Goal: Information Seeking & Learning: Find contact information

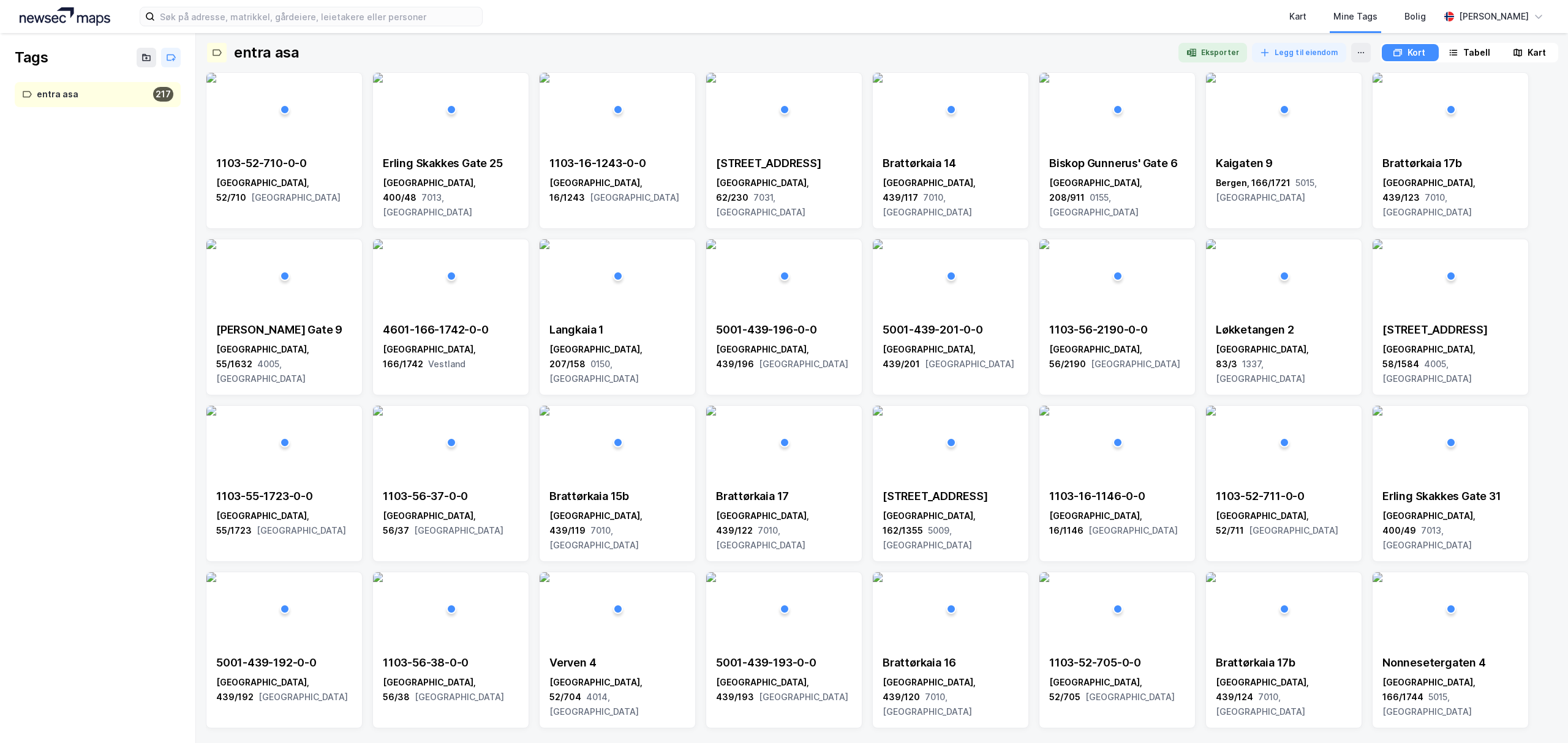
click at [56, 10] on img at bounding box center [65, 17] width 91 height 18
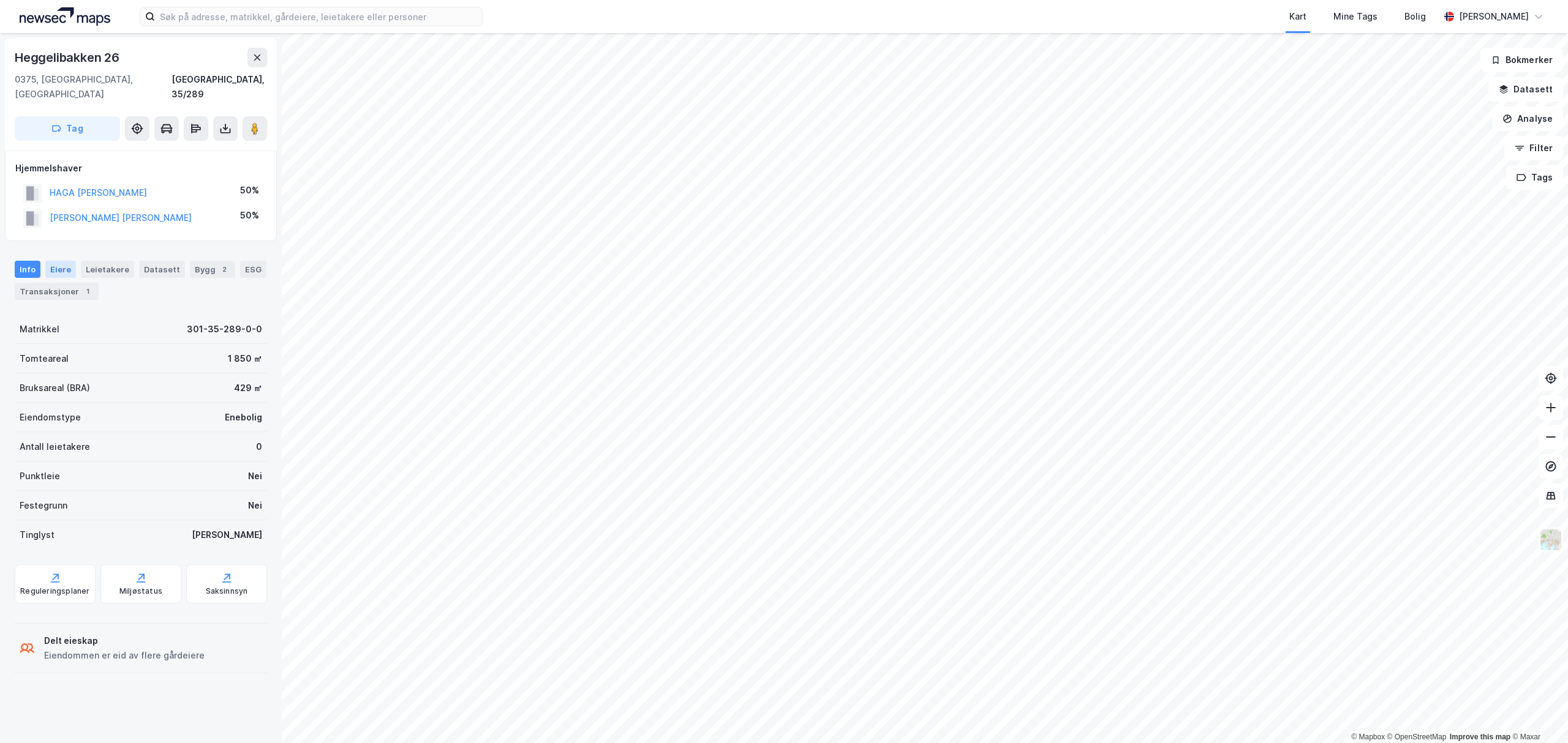
click at [47, 261] on div "Eiere" at bounding box center [60, 269] width 31 height 17
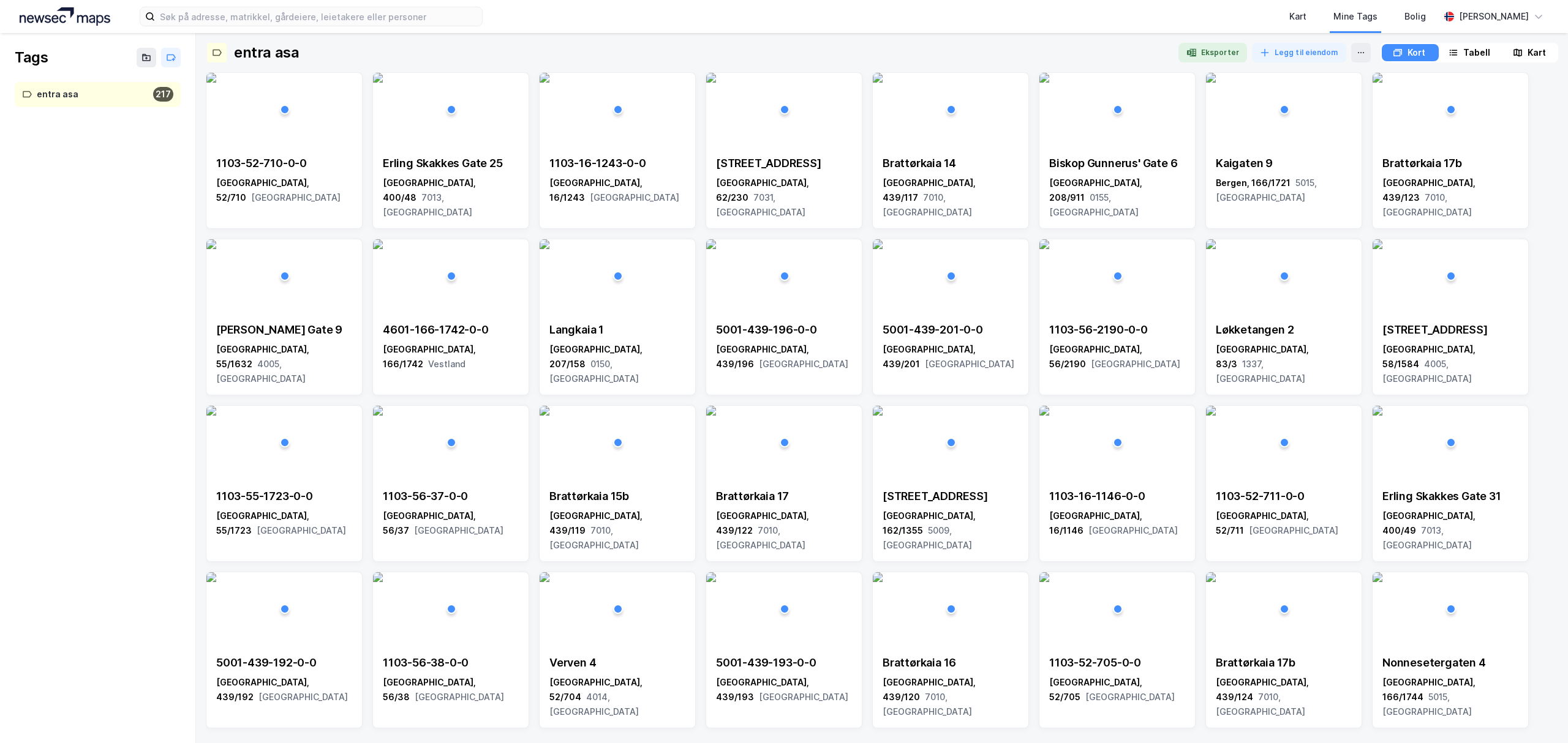
click at [59, 11] on img at bounding box center [65, 17] width 91 height 18
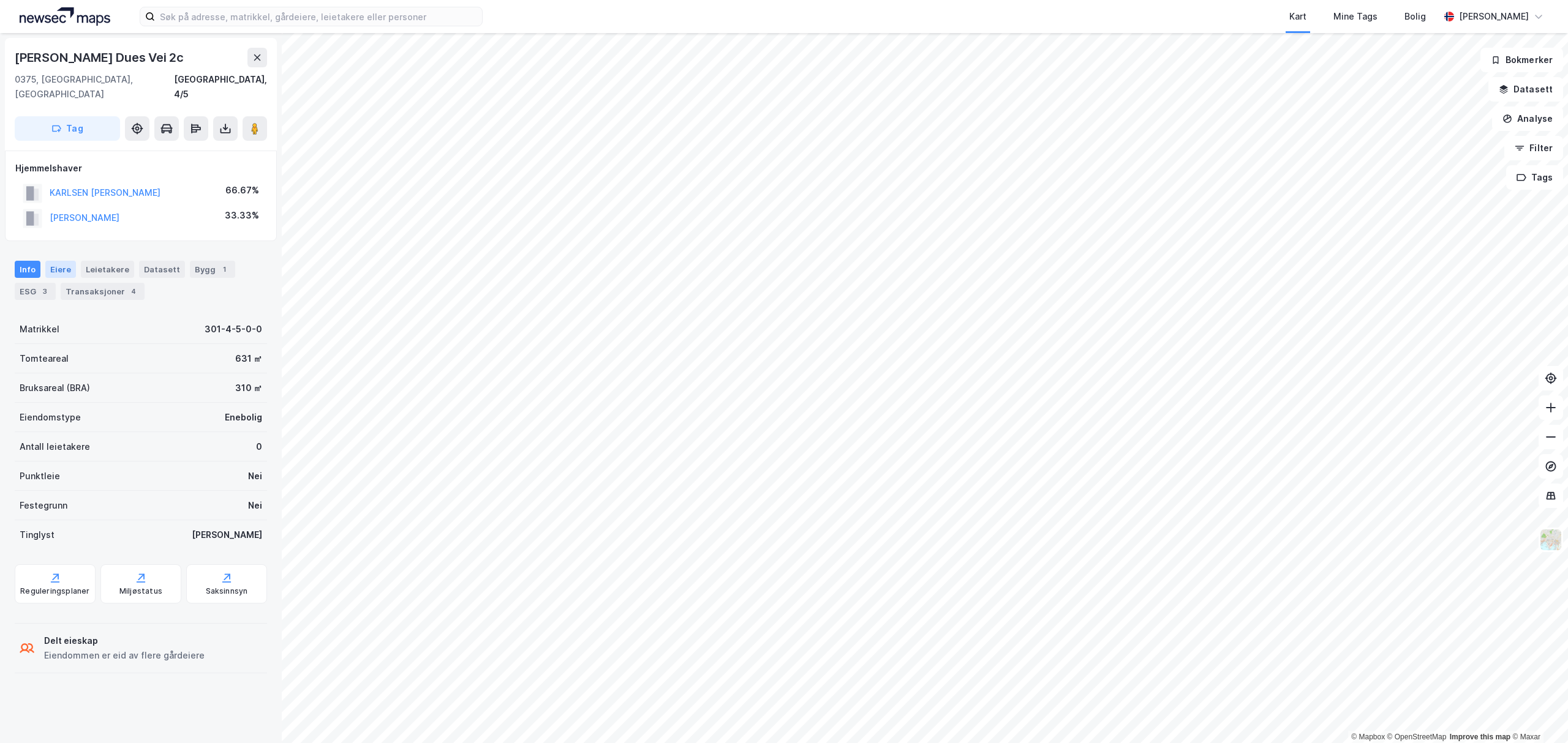
click at [54, 261] on div "Eiere" at bounding box center [60, 269] width 31 height 17
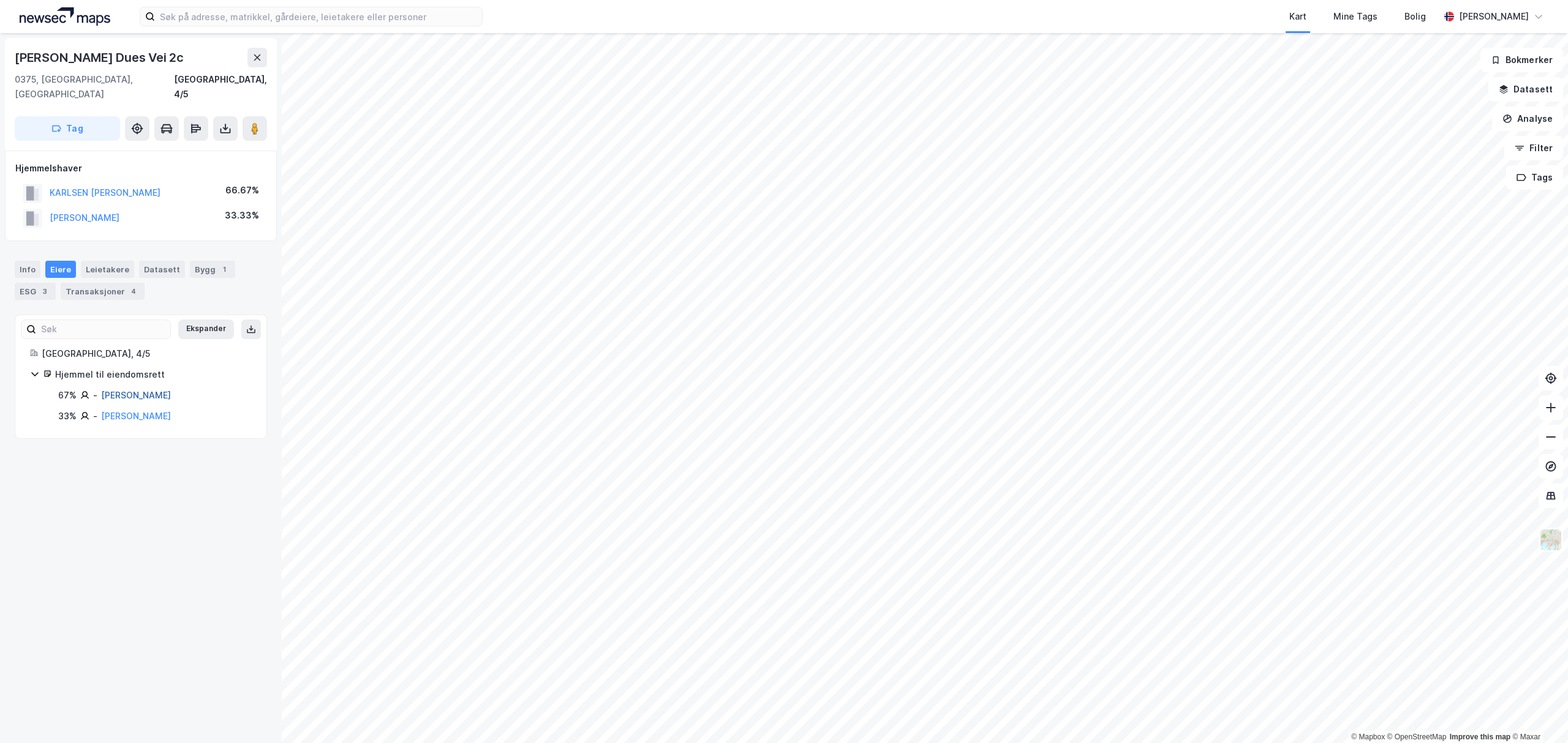
click at [120, 390] on link "Karlsen Alexander Lund" at bounding box center [135, 395] width 70 height 11
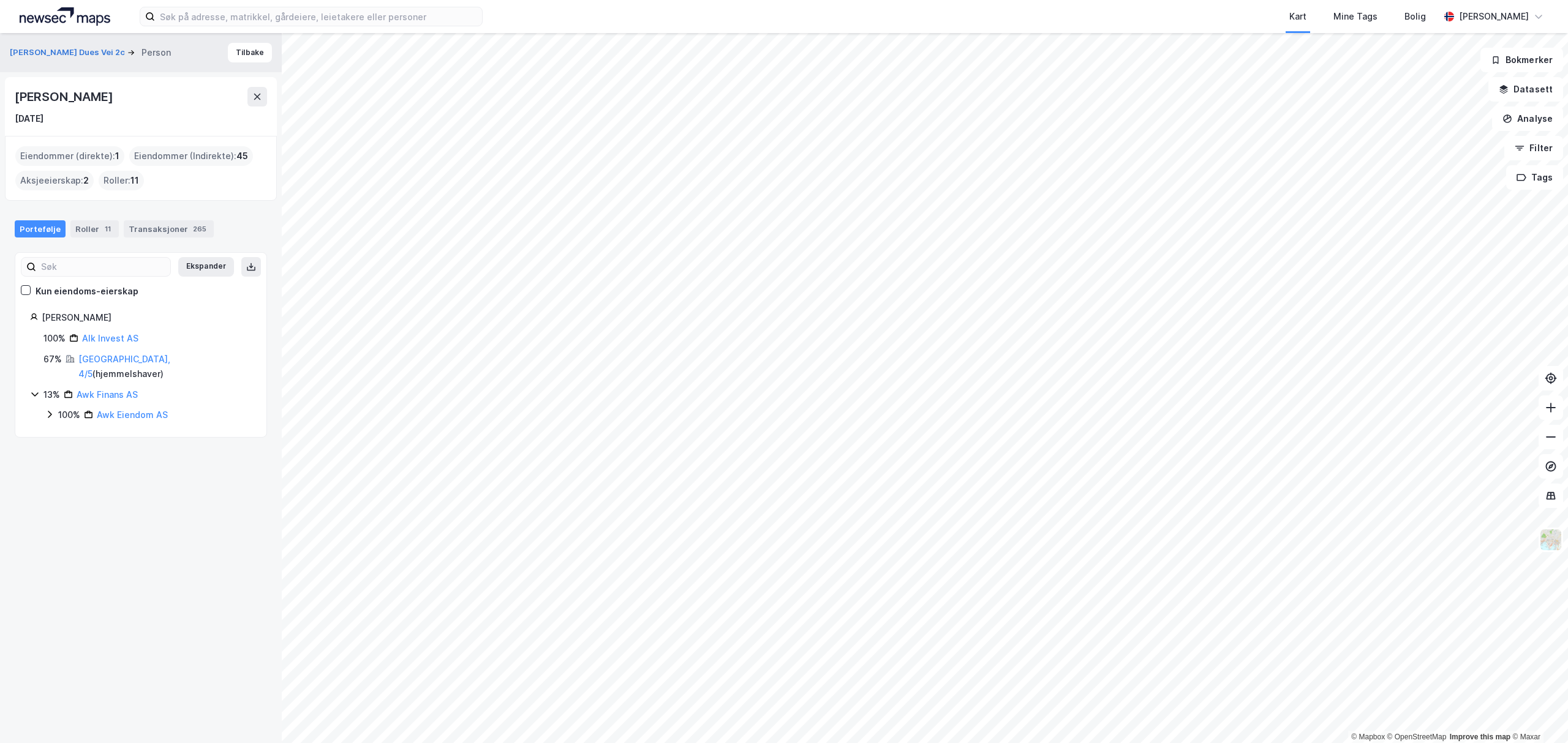
click at [48, 409] on icon at bounding box center [49, 414] width 10 height 10
click at [64, 430] on icon at bounding box center [64, 435] width 10 height 10
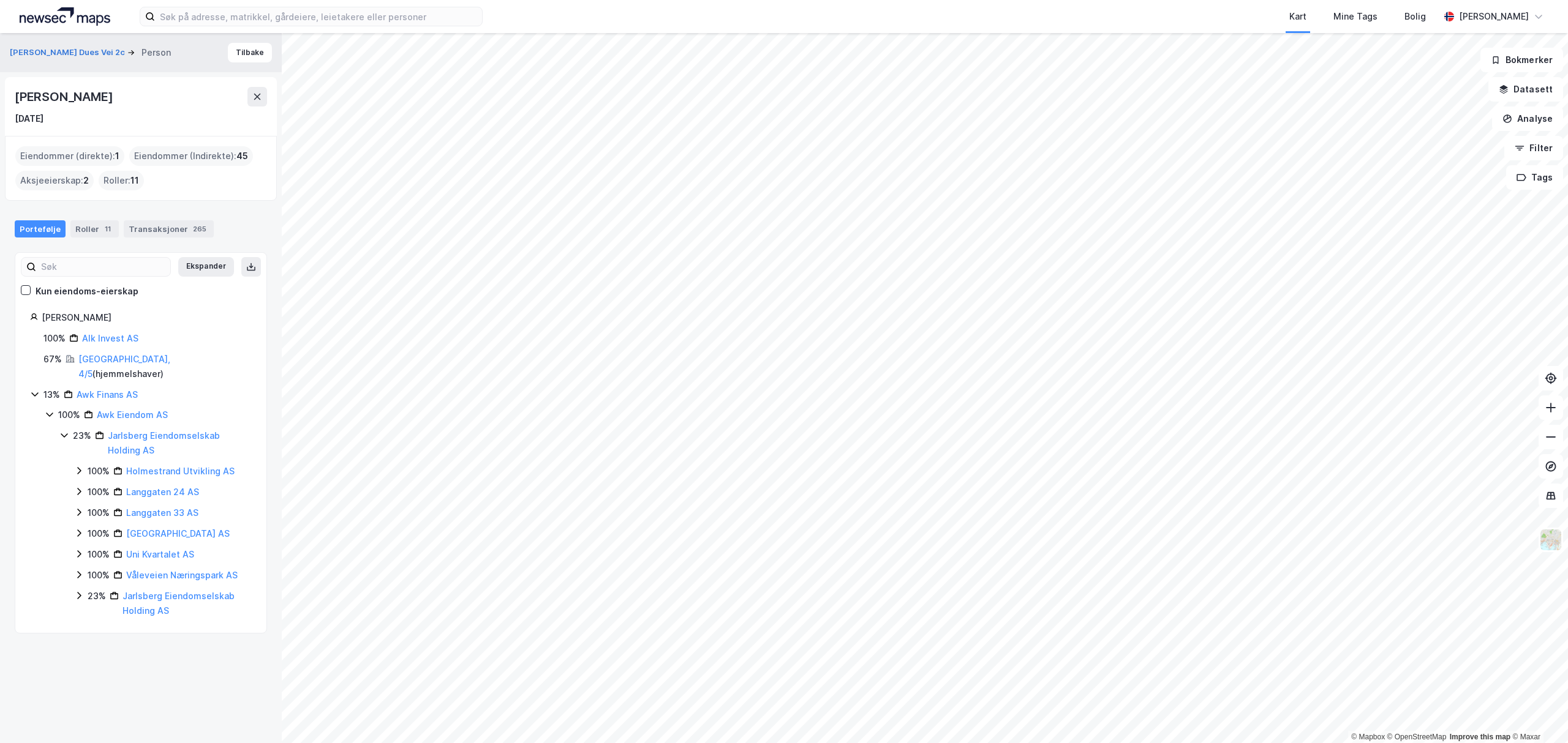
click at [81, 466] on icon at bounding box center [79, 470] width 10 height 10
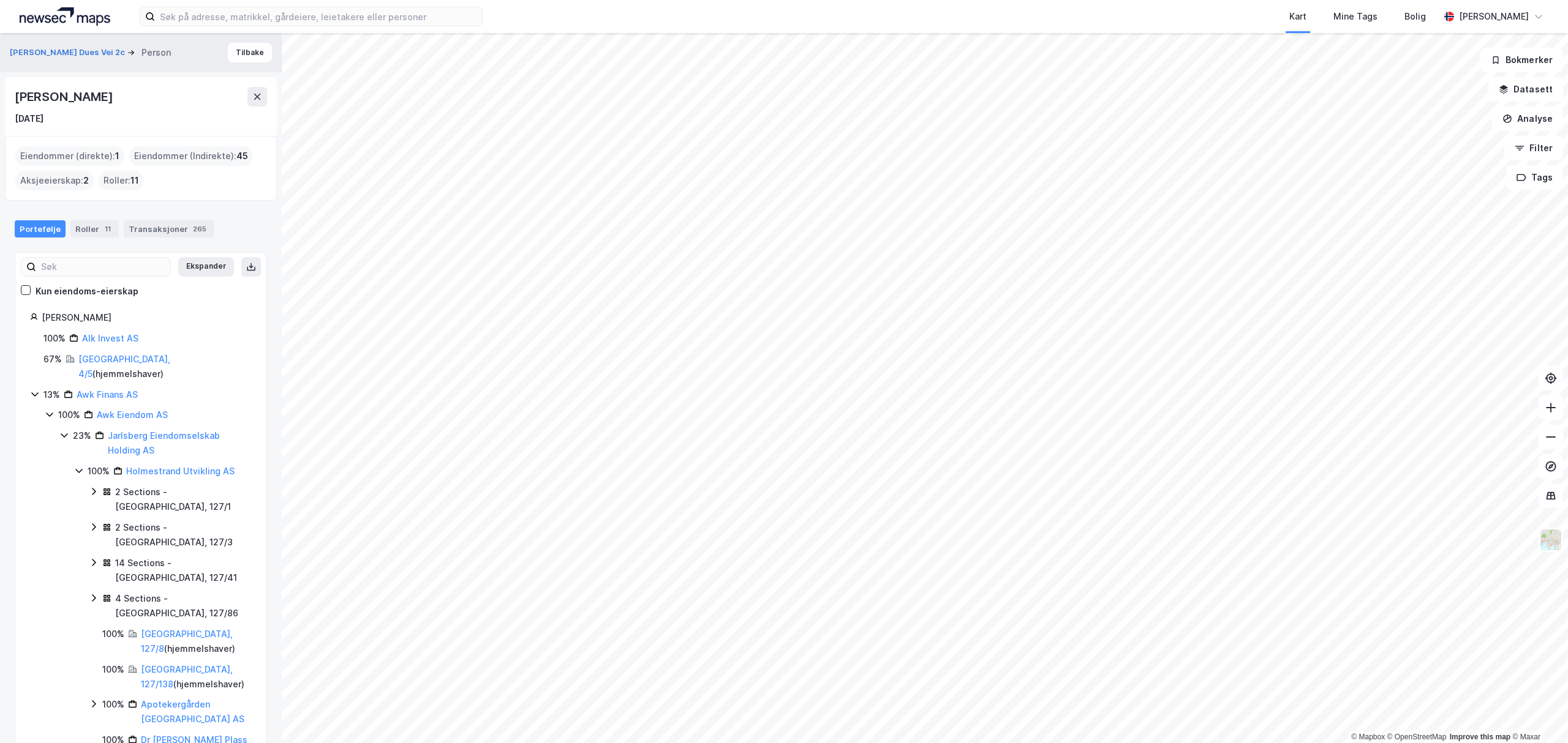
click at [79, 466] on icon at bounding box center [79, 470] width 10 height 10
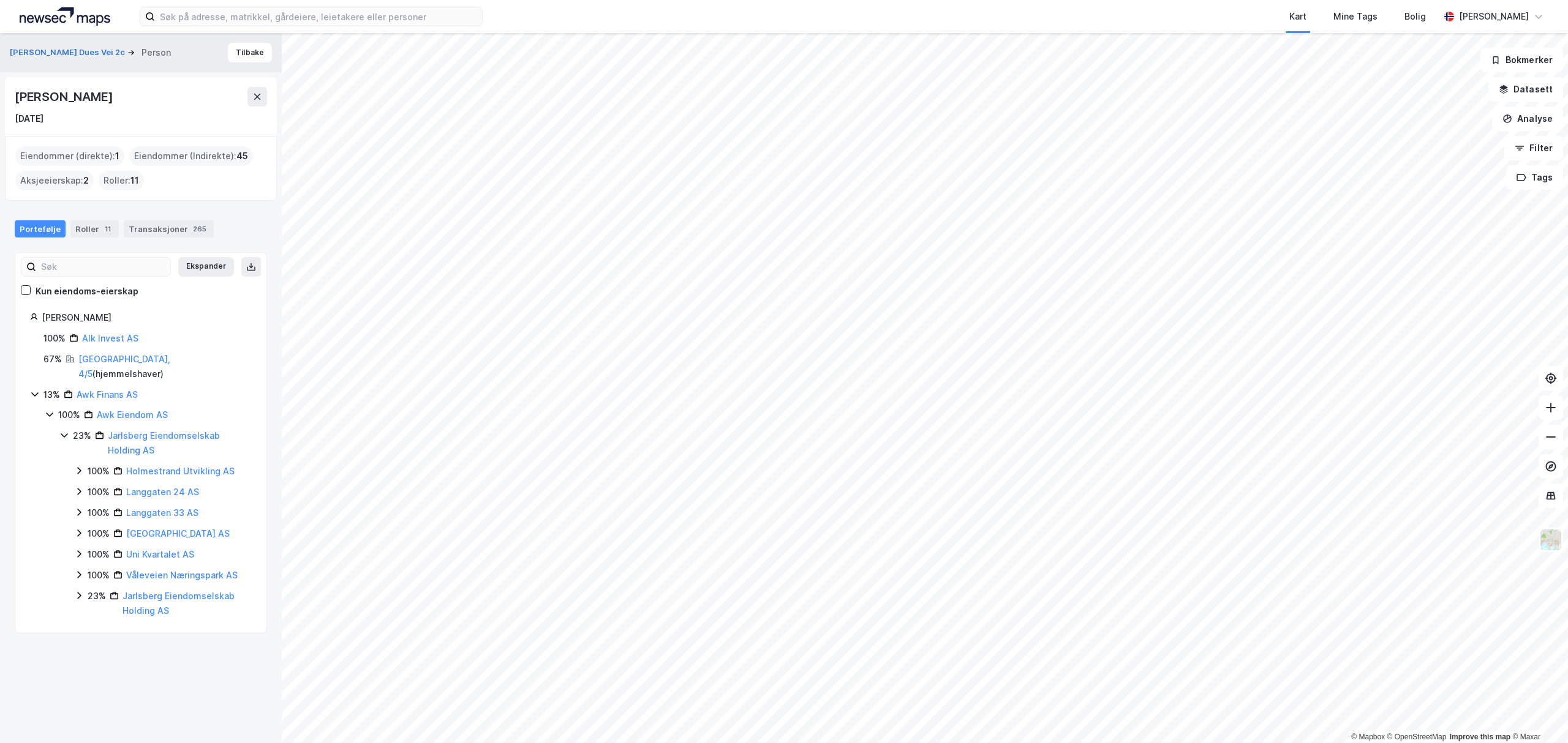
click at [35, 389] on icon at bounding box center [35, 394] width 10 height 10
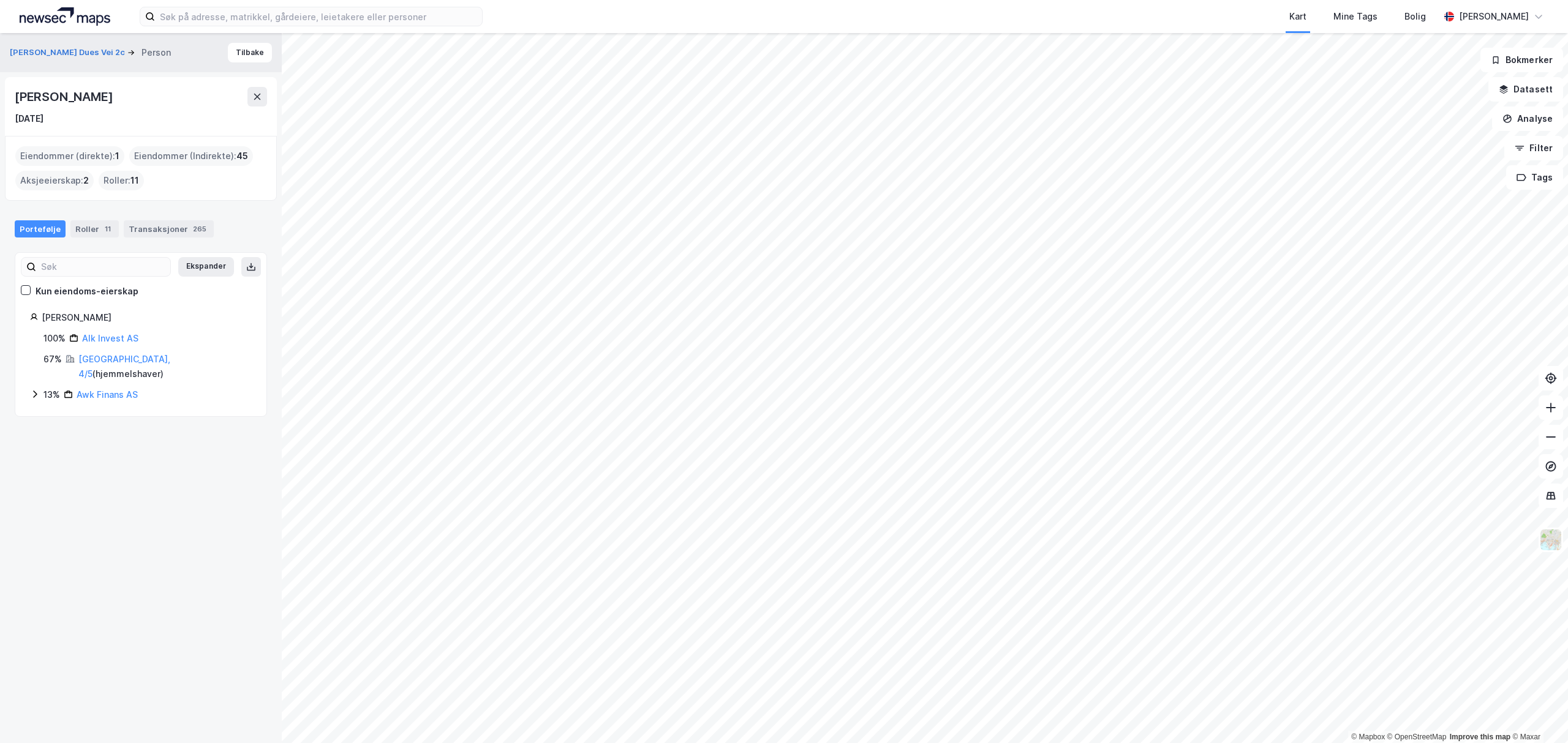
click at [33, 389] on icon at bounding box center [35, 394] width 10 height 10
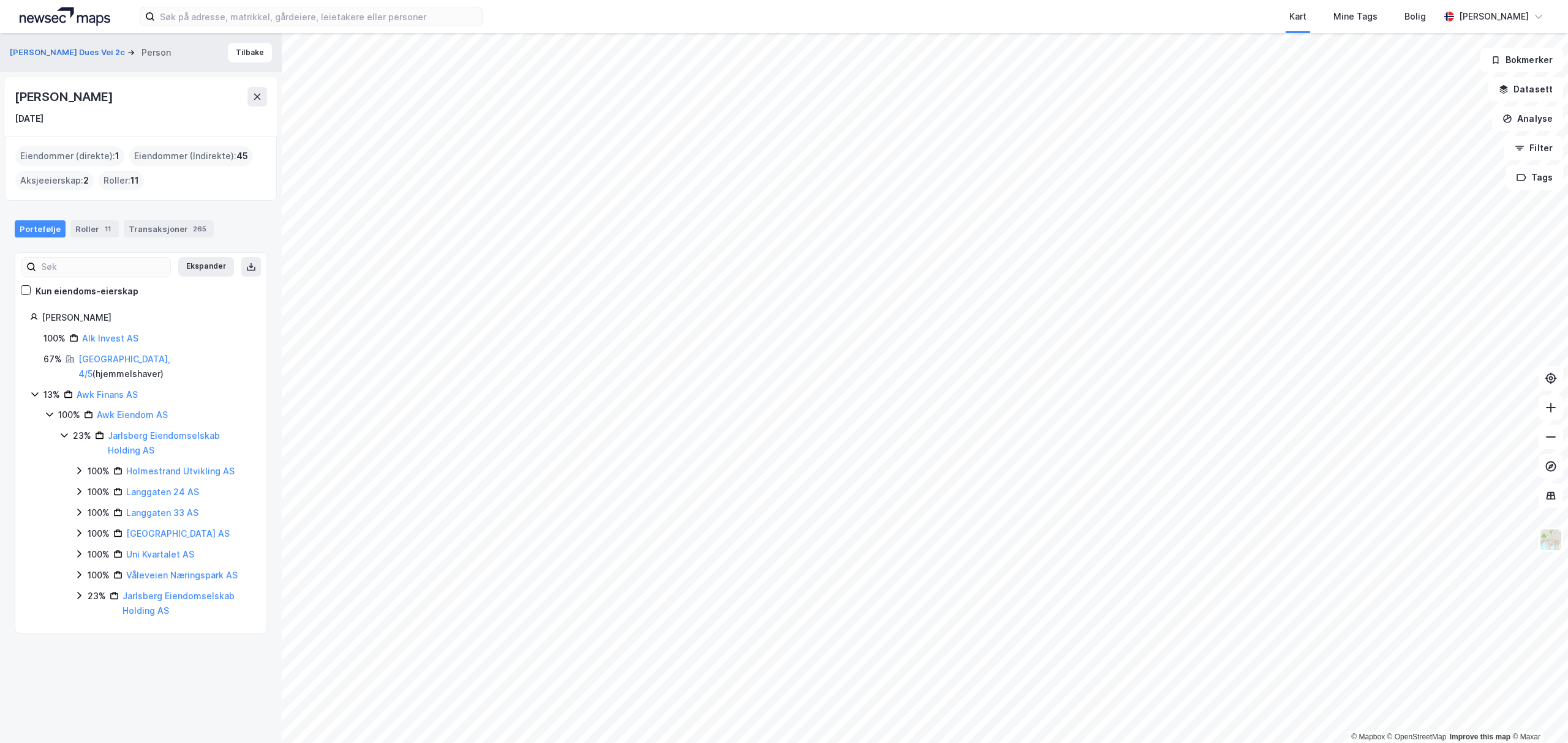
click at [65, 430] on icon at bounding box center [64, 435] width 10 height 10
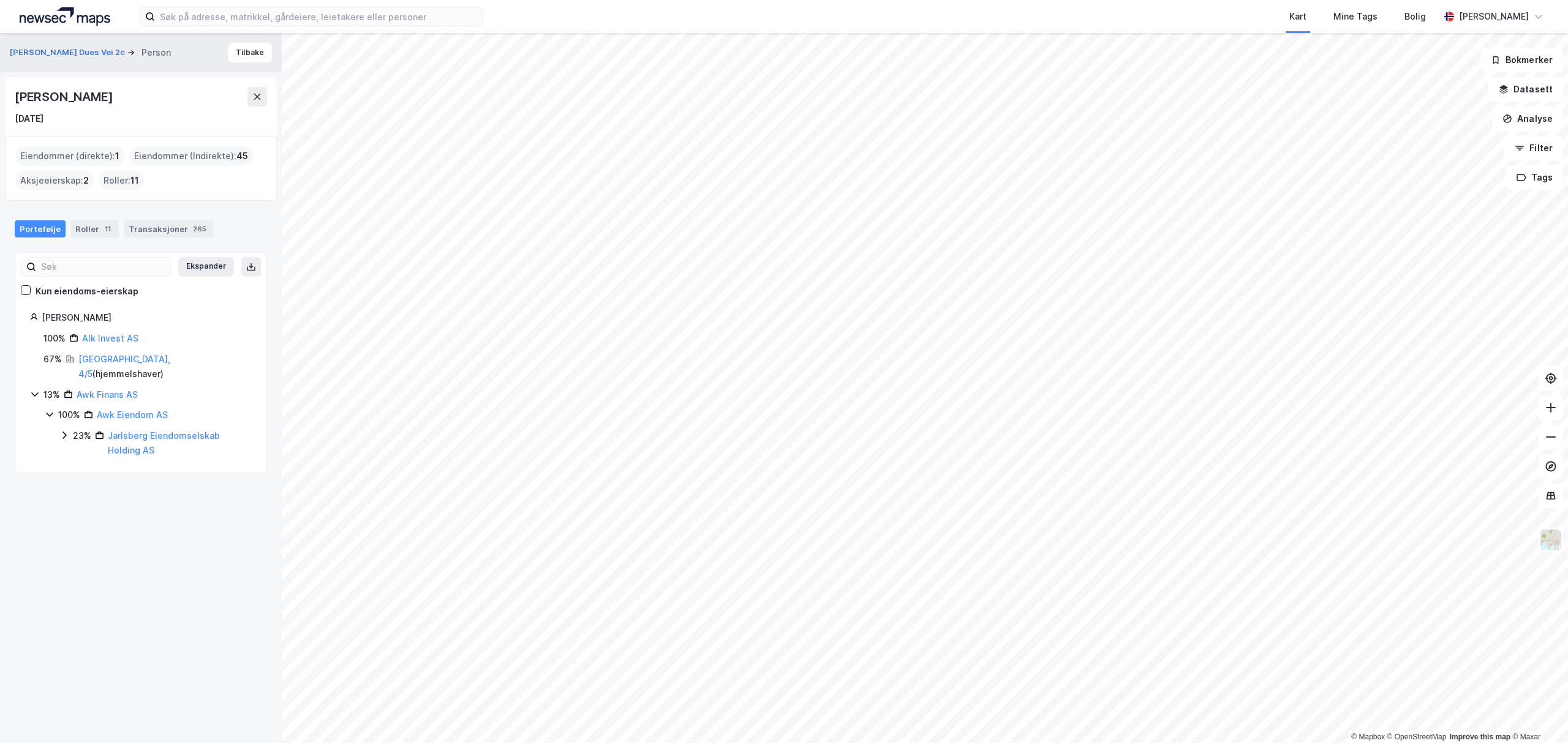
click at [64, 430] on icon at bounding box center [64, 435] width 10 height 10
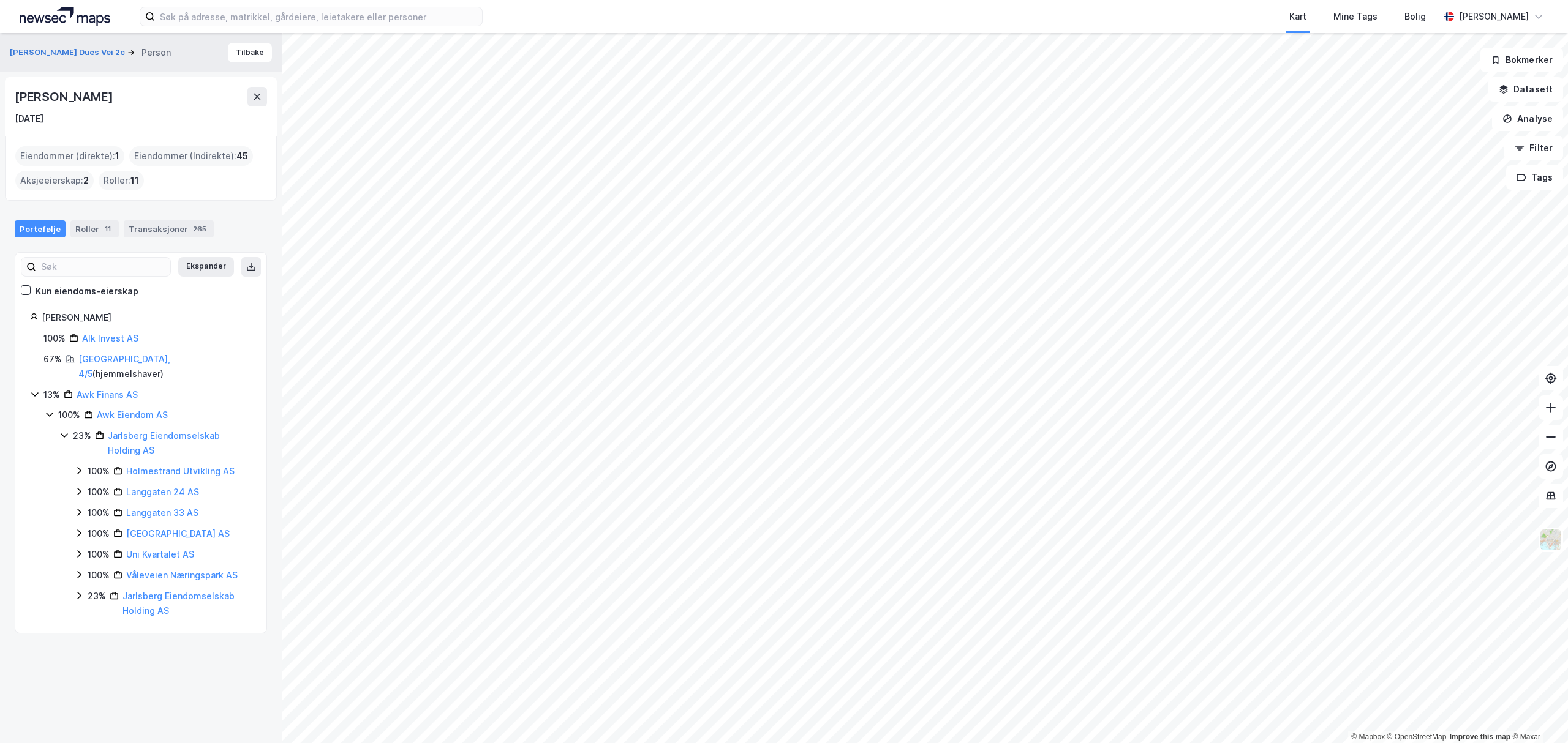
click at [1177, 742] on html "Kart Mine Tags Bolig Espen Thorp © Mapbox © OpenStreetMap Improve this map © Ma…" at bounding box center [784, 371] width 1568 height 743
drag, startPoint x: 141, startPoint y: 317, endPoint x: 33, endPoint y: 319, distance: 108.0
click at [33, 319] on div "Karlsen Alexander Lund" at bounding box center [141, 318] width 222 height 15
copy div "Karlsen Alexander Lund"
click at [80, 467] on icon at bounding box center [79, 471] width 4 height 8
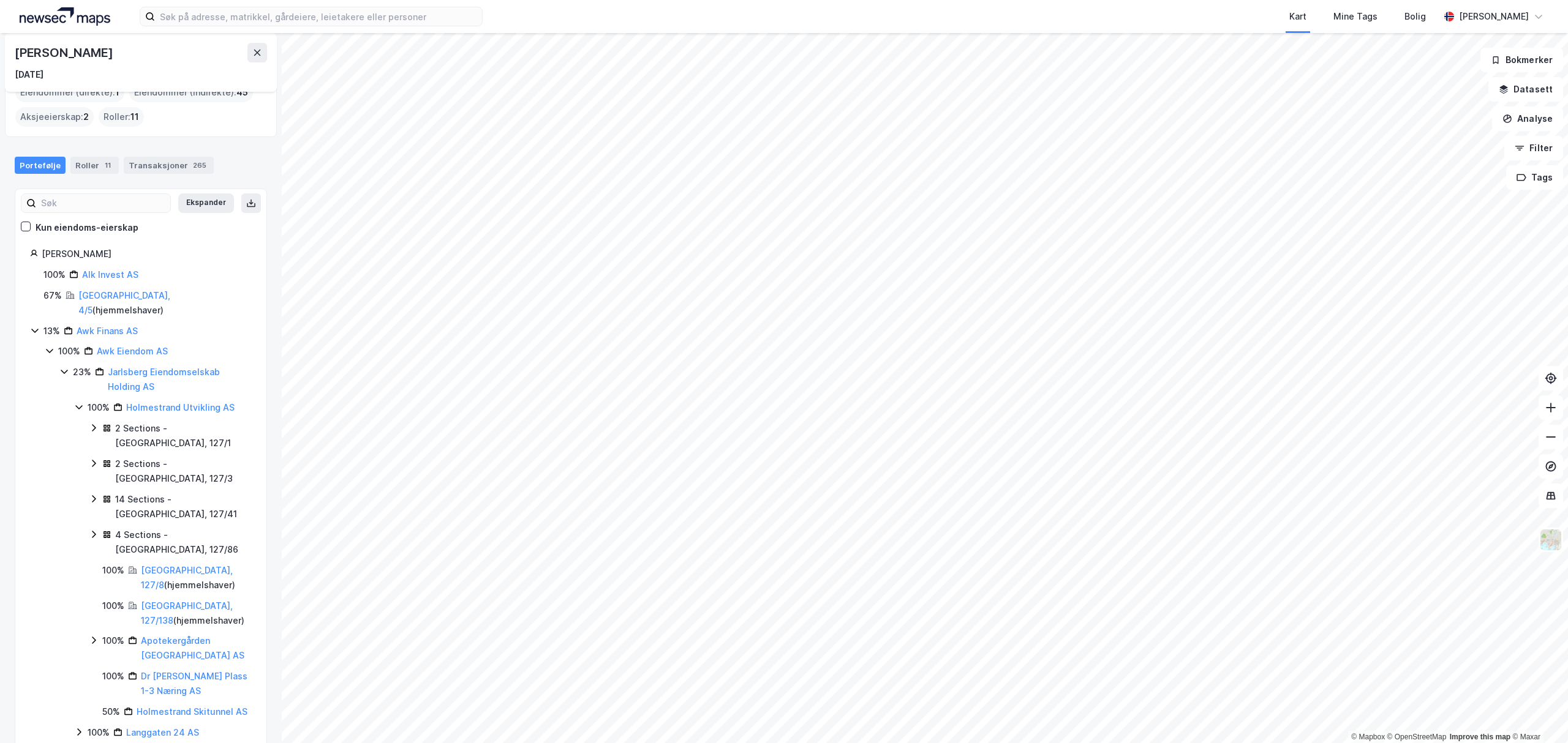
scroll to position [163, 0]
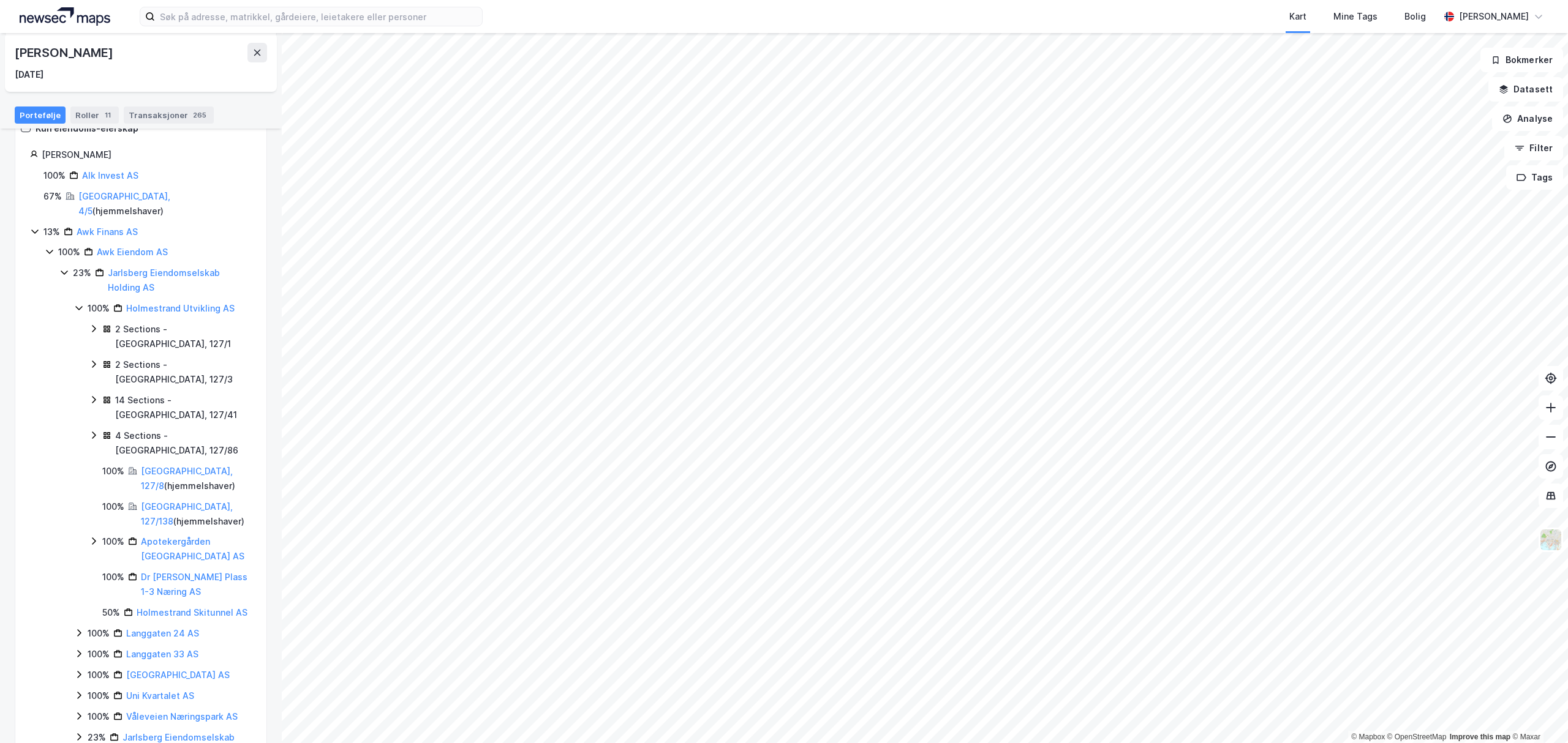
click at [81, 630] on icon at bounding box center [79, 633] width 10 height 10
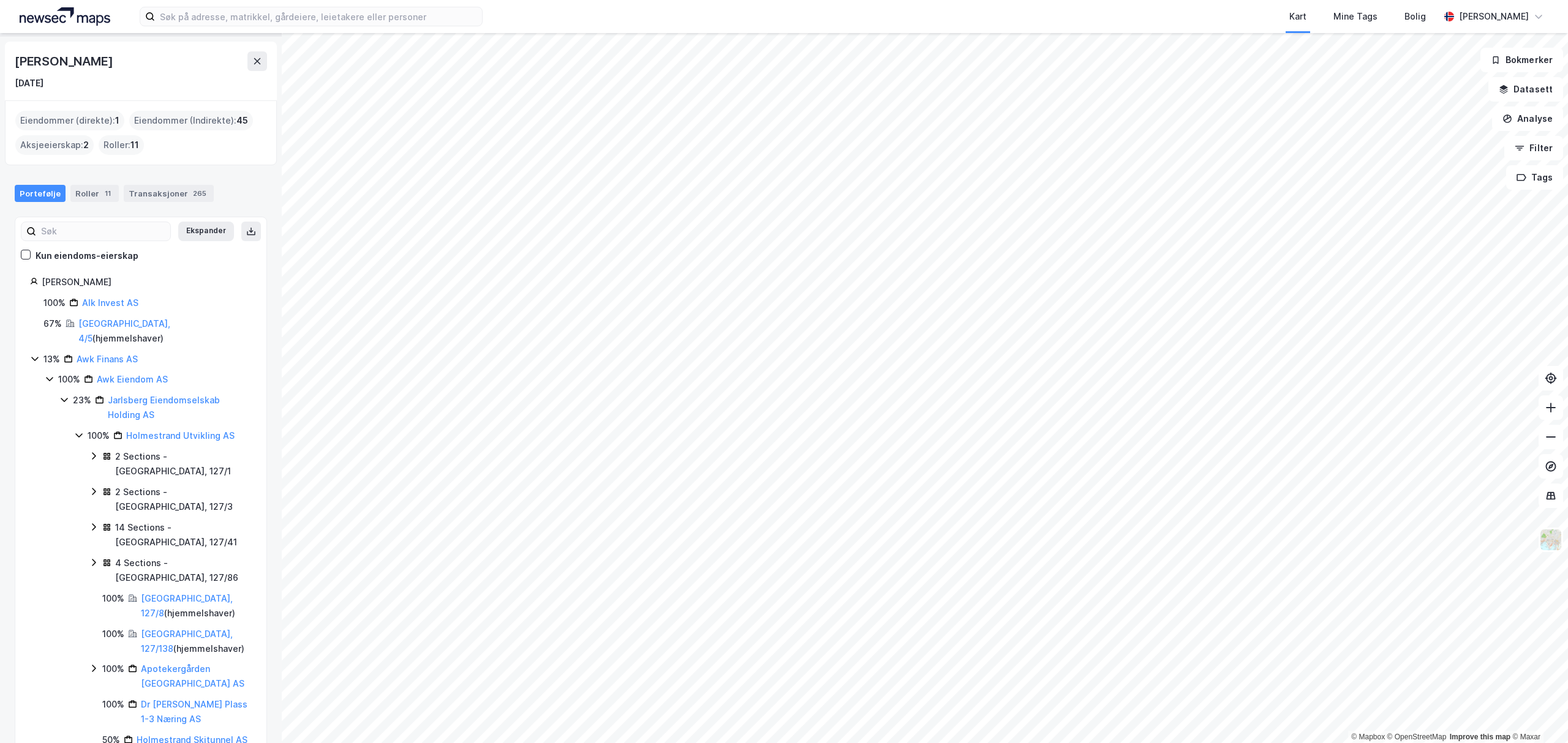
scroll to position [0, 0]
